Goal: Task Accomplishment & Management: Manage account settings

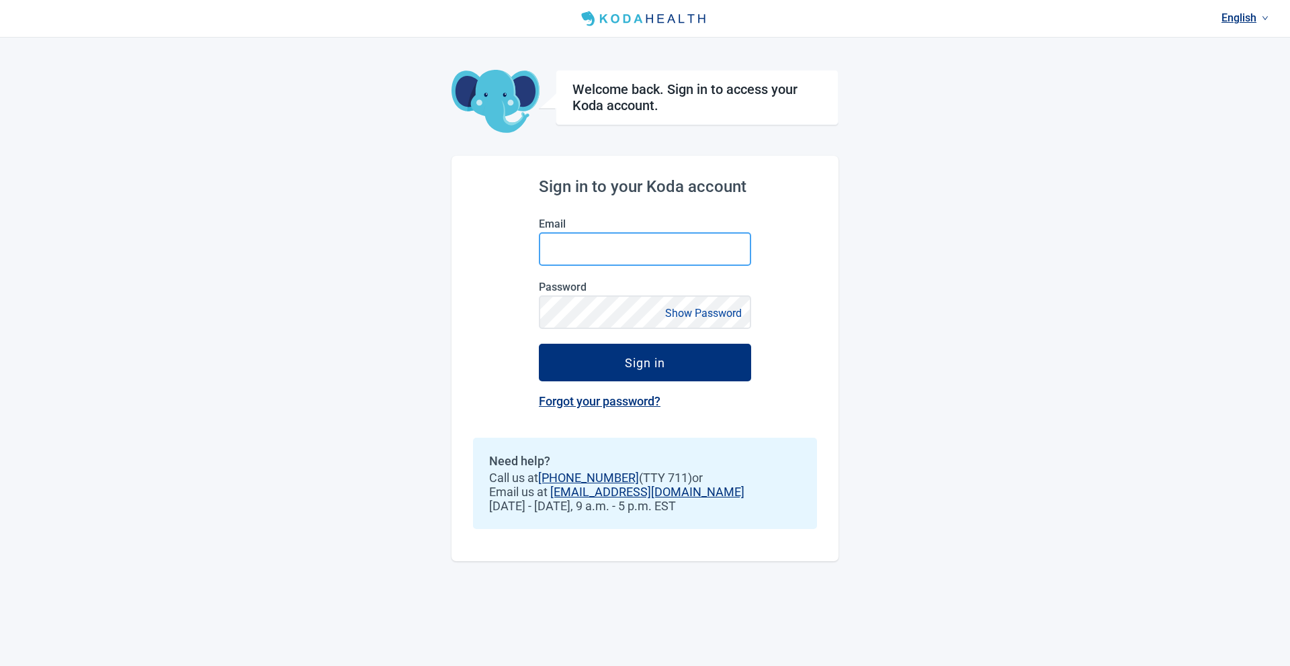
click at [595, 258] on input "Email" at bounding box center [645, 249] width 212 height 34
type input "s"
type input "[EMAIL_ADDRESS][DOMAIN_NAME]"
click at [539, 344] on button "Sign in" at bounding box center [645, 363] width 212 height 38
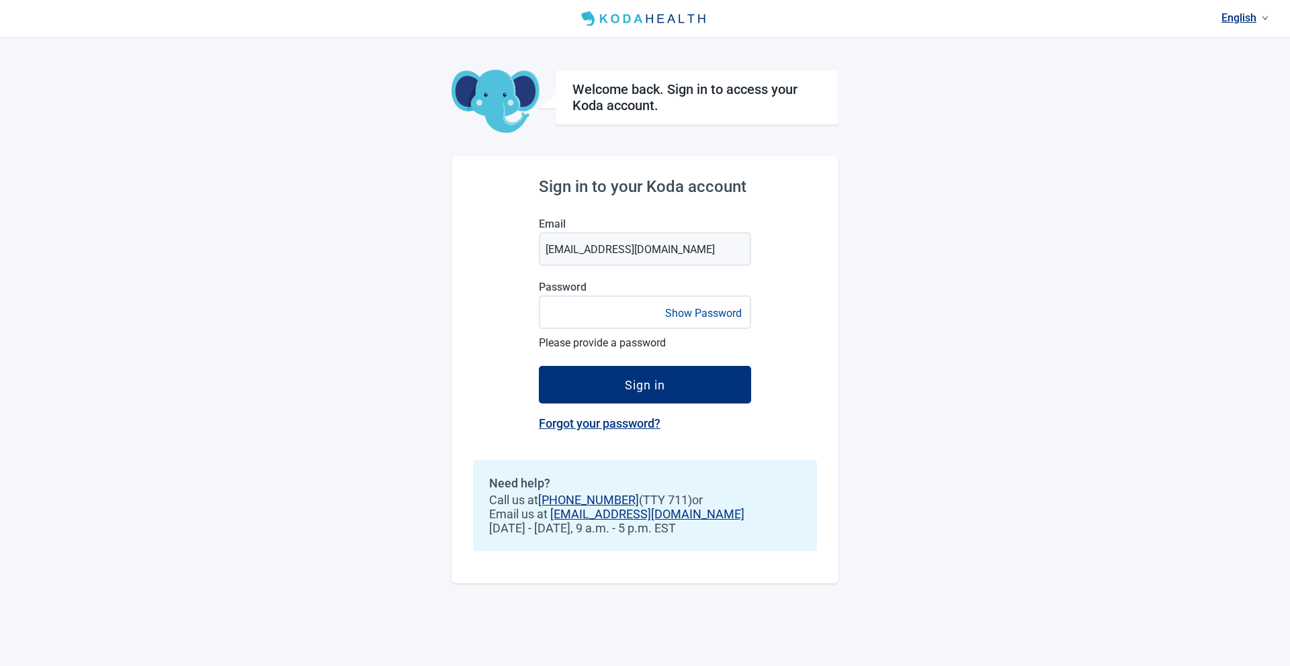
click at [740, 310] on button "Show Password" at bounding box center [703, 313] width 85 height 18
click at [740, 310] on button "Hide Password" at bounding box center [705, 313] width 79 height 18
click at [802, 290] on div "Sign in to your Koda account Email [EMAIL_ADDRESS][DOMAIN_NAME] Password Show P…" at bounding box center [644, 370] width 387 height 428
click at [741, 308] on button "Show Password" at bounding box center [703, 313] width 85 height 18
